Goal: Check status: Check status

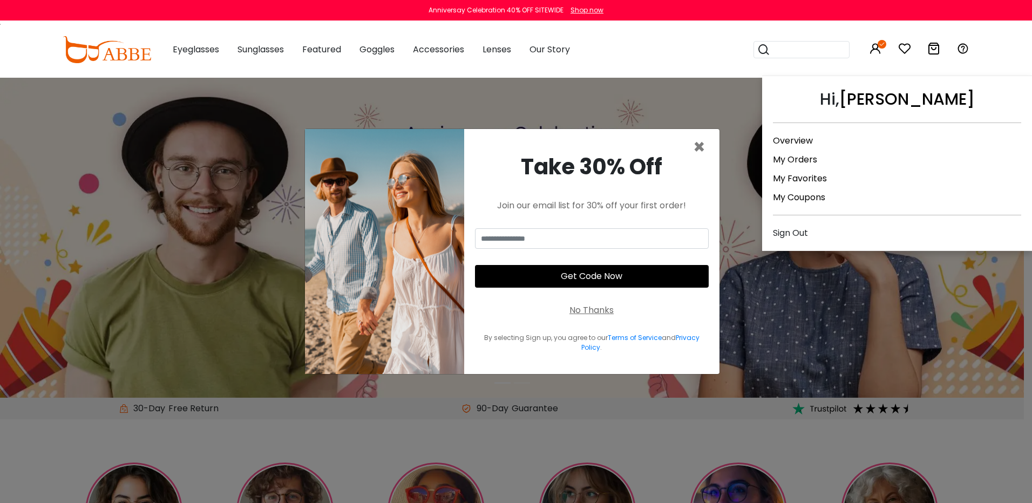
click at [873, 47] on icon at bounding box center [875, 48] width 13 height 13
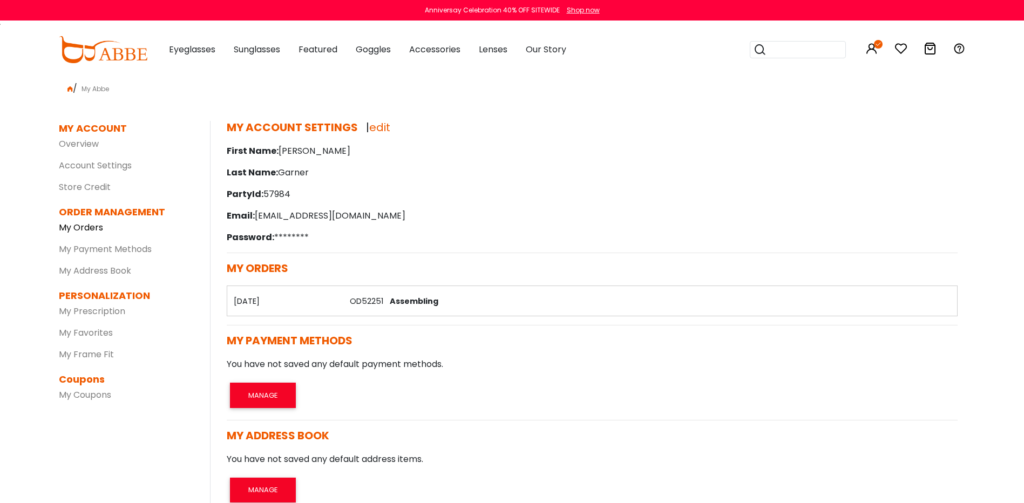
click at [84, 227] on link "My Orders" at bounding box center [81, 227] width 44 height 12
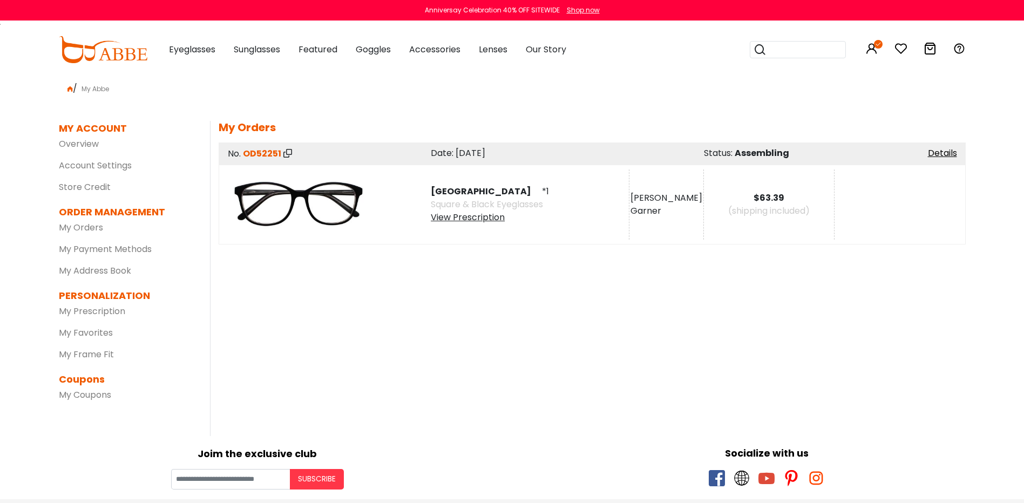
click at [456, 219] on div "View Prescription" at bounding box center [490, 217] width 118 height 13
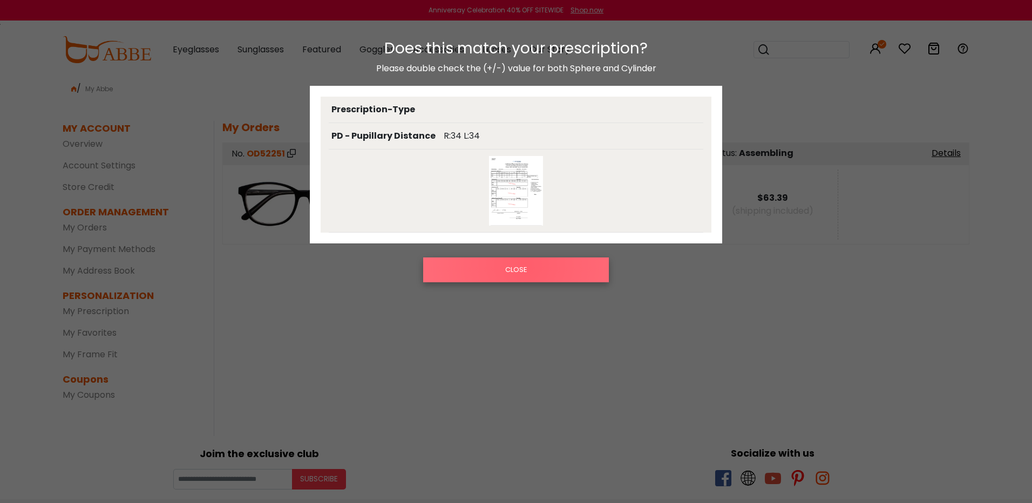
click at [526, 266] on button "CLOSE" at bounding box center [516, 269] width 186 height 25
